Goal: Obtain resource: Obtain resource

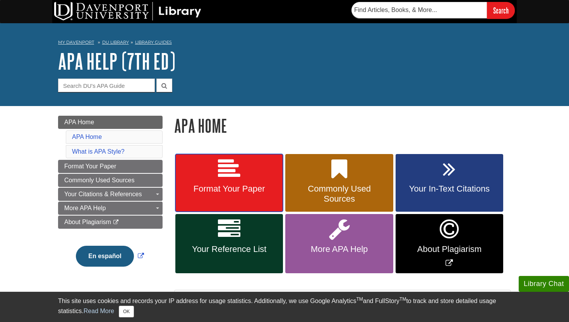
click at [240, 193] on span "Format Your Paper" at bounding box center [229, 189] width 96 height 10
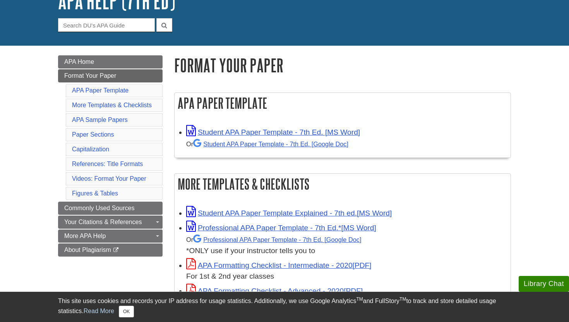
scroll to position [64, 0]
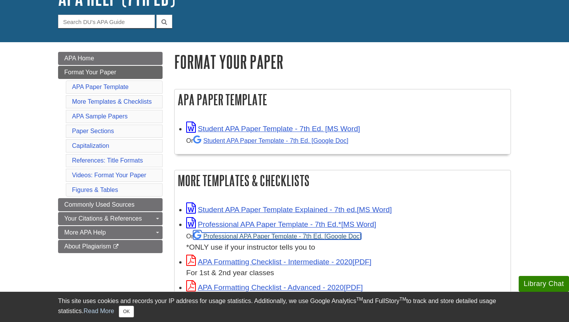
click at [318, 235] on link "Professional APA Paper Template - 7th Ed." at bounding box center [277, 236] width 168 height 7
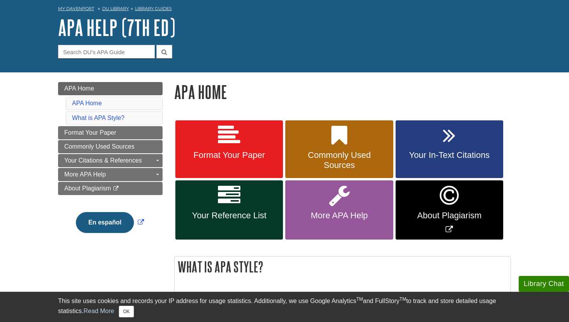
scroll to position [53, 0]
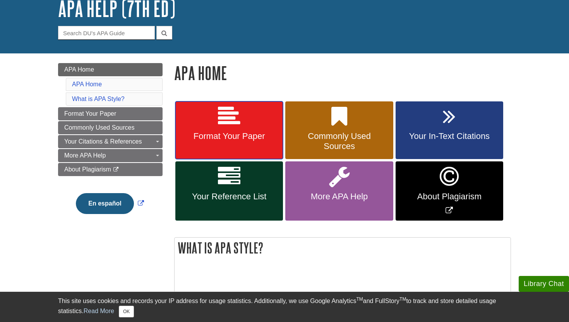
click at [254, 145] on link "Format Your Paper" at bounding box center [229, 130] width 108 height 58
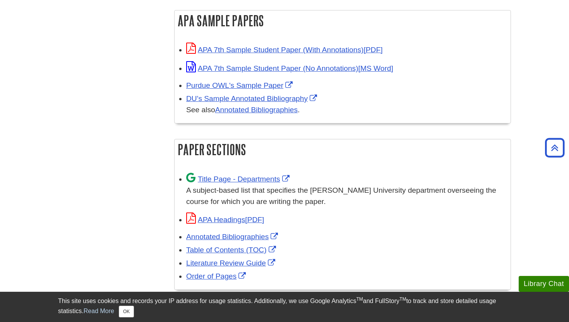
scroll to position [381, 0]
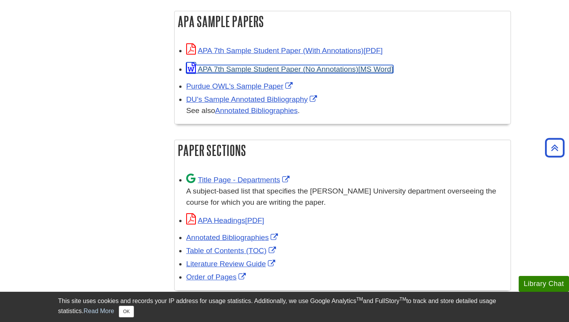
click at [261, 68] on link "APA 7th Sample Student Paper (No Annotations)" at bounding box center [289, 69] width 207 height 8
